Goal: Task Accomplishment & Management: Manage account settings

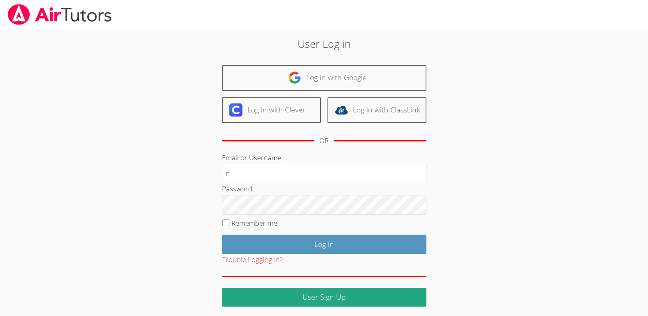
type input "[EMAIL_ADDRESS][DOMAIN_NAME]"
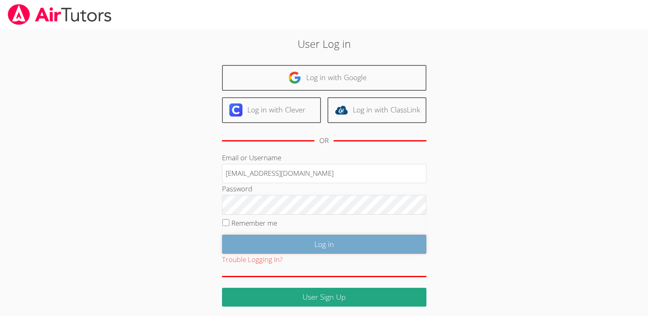
click at [333, 244] on input "Log in" at bounding box center [324, 244] width 205 height 19
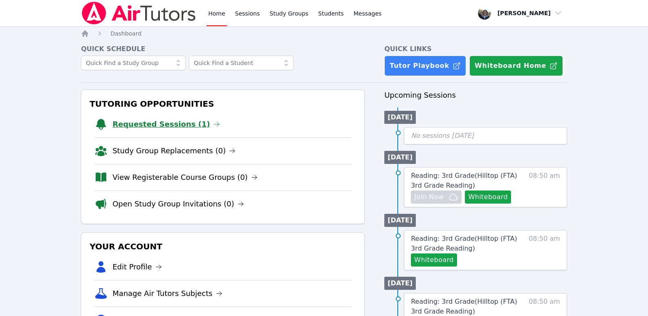
click at [162, 125] on link "Requested Sessions (1)" at bounding box center [166, 124] width 108 height 11
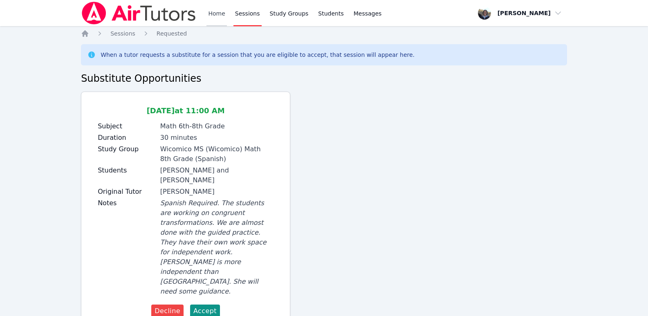
click at [218, 15] on link "Home" at bounding box center [217, 13] width 20 height 26
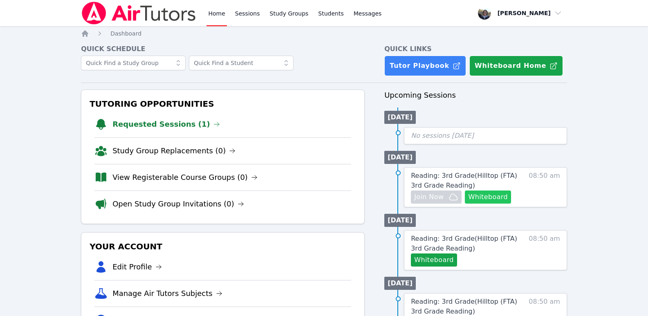
click at [493, 196] on button "Whiteboard" at bounding box center [488, 197] width 46 height 13
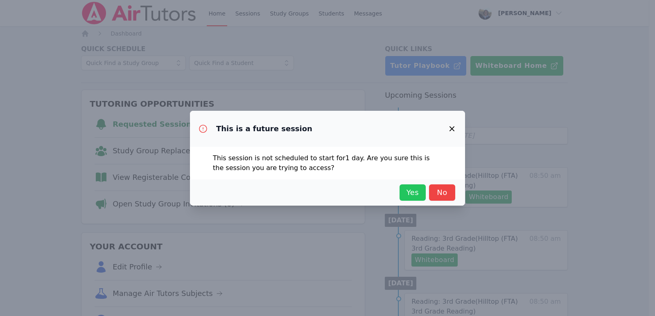
click at [407, 194] on span "Yes" at bounding box center [412, 192] width 18 height 11
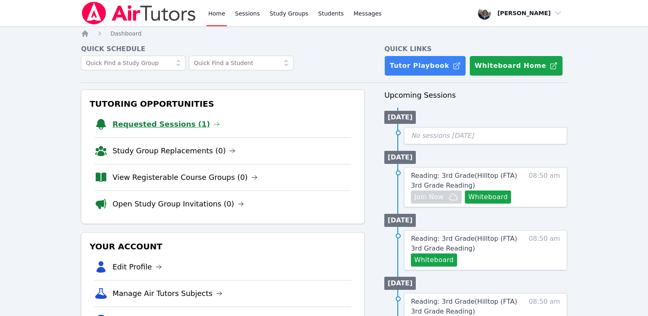
click at [214, 123] on icon at bounding box center [217, 124] width 7 height 7
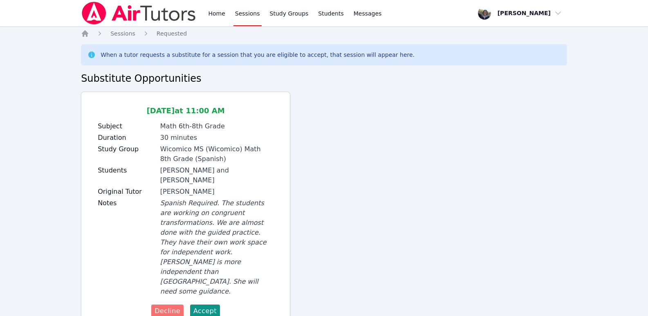
click at [168, 306] on span "Decline" at bounding box center [168, 311] width 26 height 10
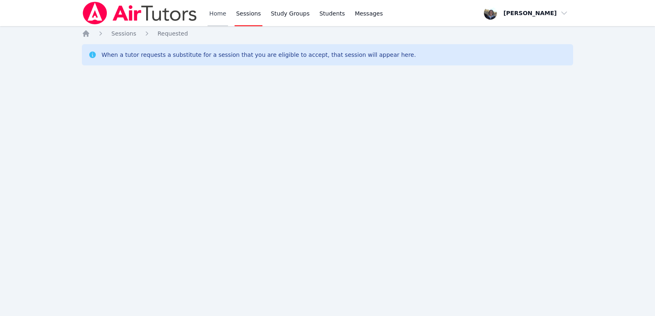
click at [217, 13] on link "Home" at bounding box center [217, 13] width 20 height 26
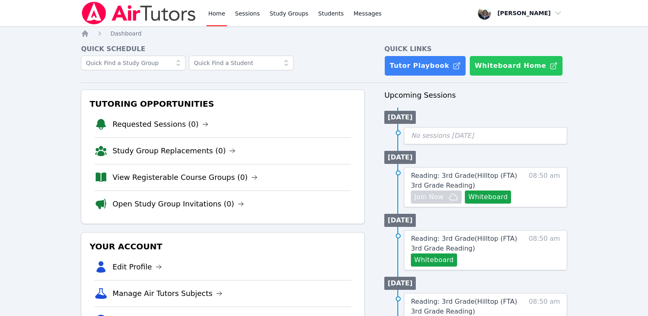
click at [510, 64] on button "Whiteboard Home" at bounding box center [517, 66] width 94 height 20
